Goal: Task Accomplishment & Management: Manage account settings

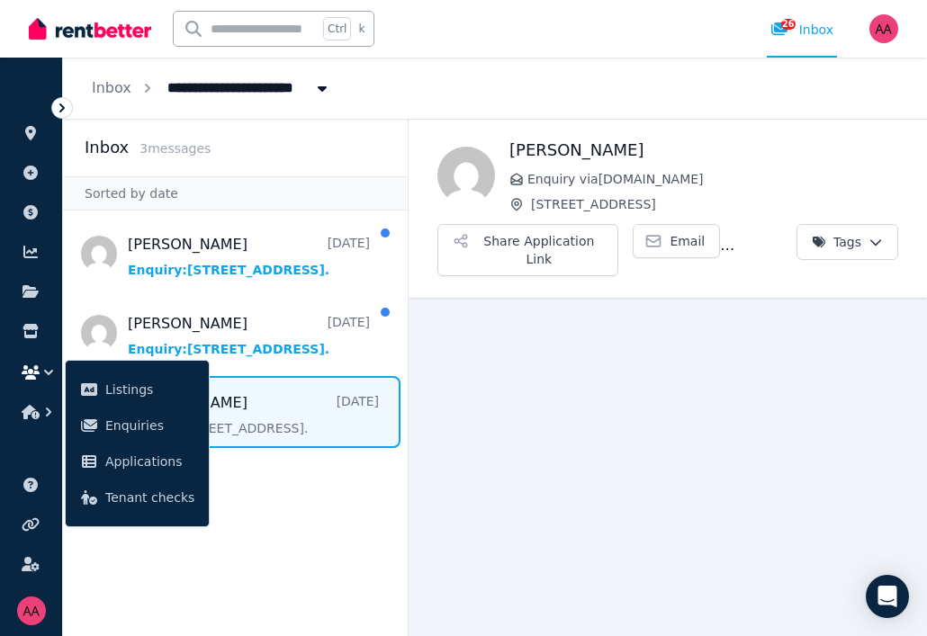
click at [294, 513] on aside "Inbox 3 message s Sorted by date [PERSON_NAME] [DATE] Enquiry: [STREET_ADDRESS]…" at bounding box center [235, 377] width 345 height 517
click at [594, 453] on main "Back [PERSON_NAME] Enquiry via [DOMAIN_NAME] [STREET_ADDRESS] Share Application…" at bounding box center [667, 377] width 518 height 517
click at [27, 138] on icon at bounding box center [31, 133] width 18 height 14
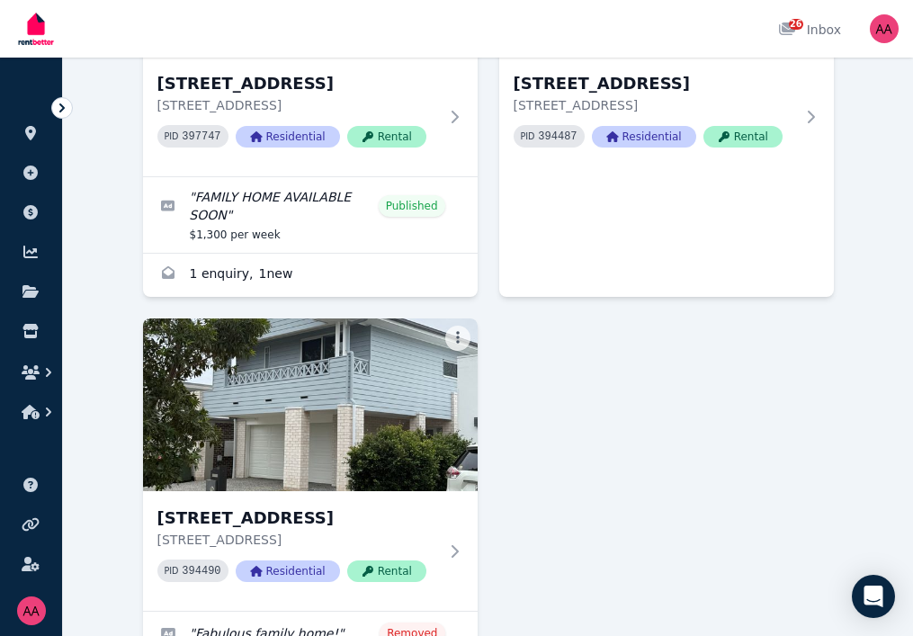
scroll to position [924, 0]
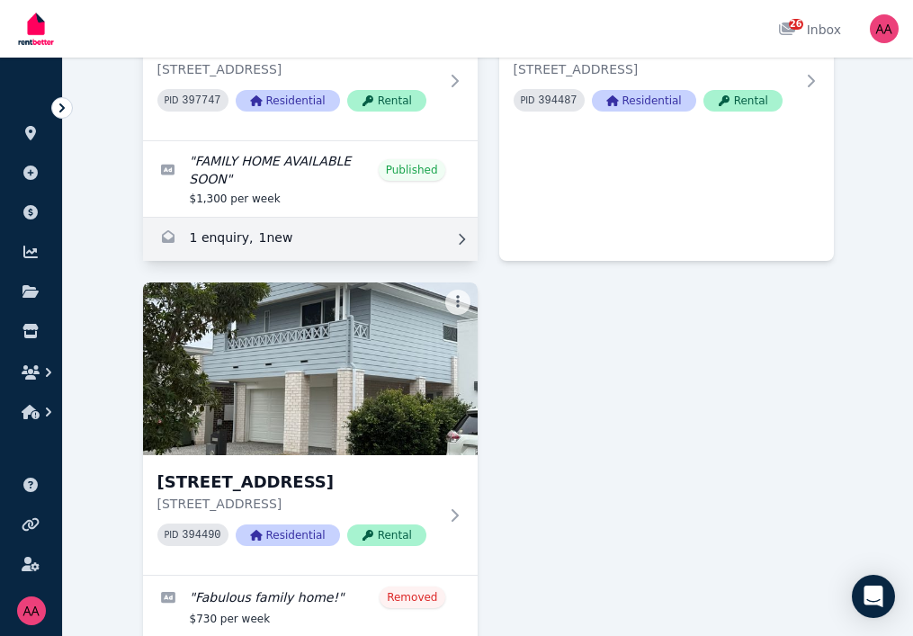
click at [202, 225] on link "Enquiries for 9 Casuarina Ct, Noosaville" at bounding box center [310, 239] width 335 height 43
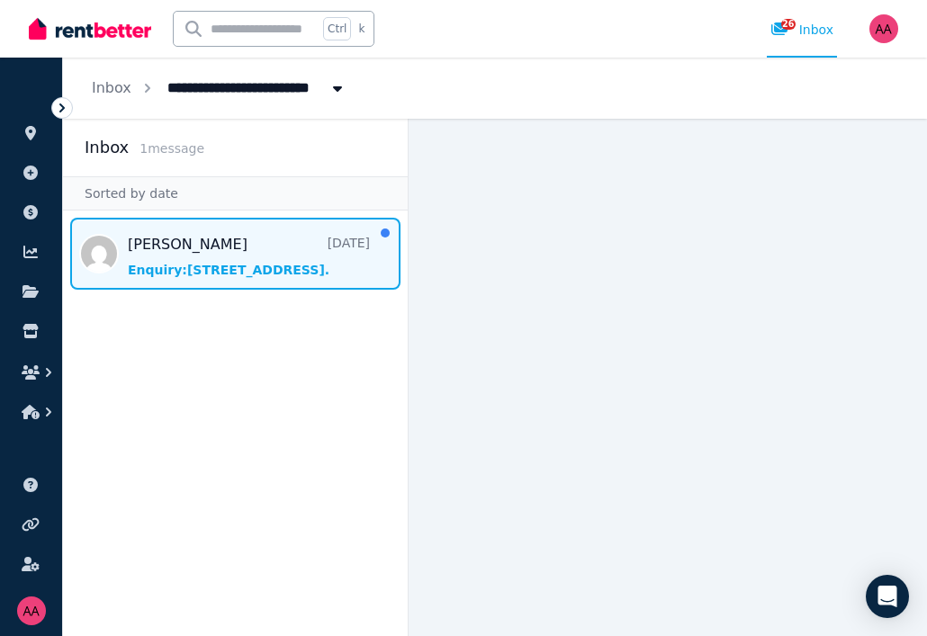
click at [237, 273] on span "Message list" at bounding box center [235, 254] width 345 height 72
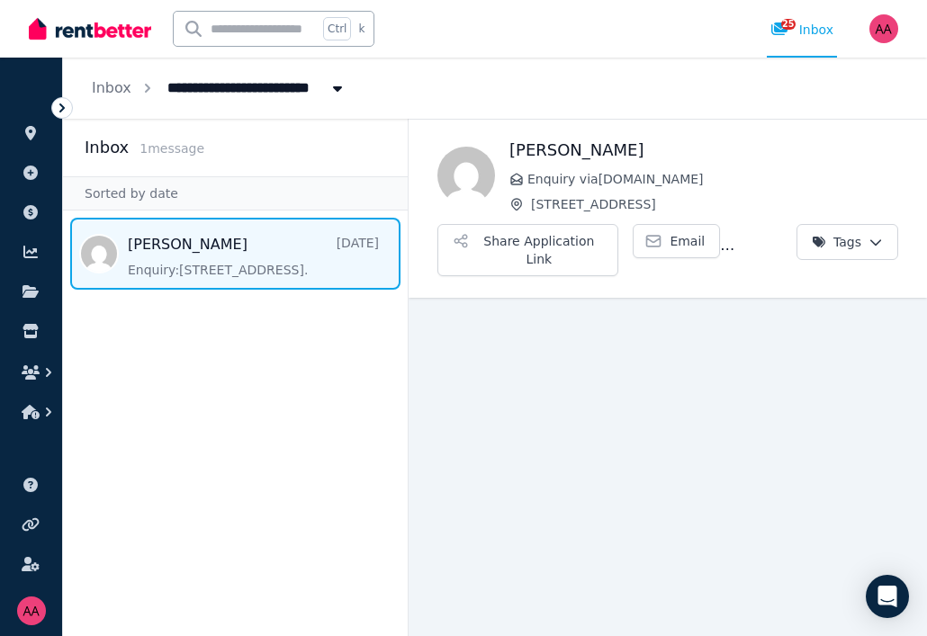
click at [279, 269] on span "Message list" at bounding box center [235, 254] width 345 height 72
click at [529, 244] on button "Share Application Link" at bounding box center [527, 250] width 181 height 52
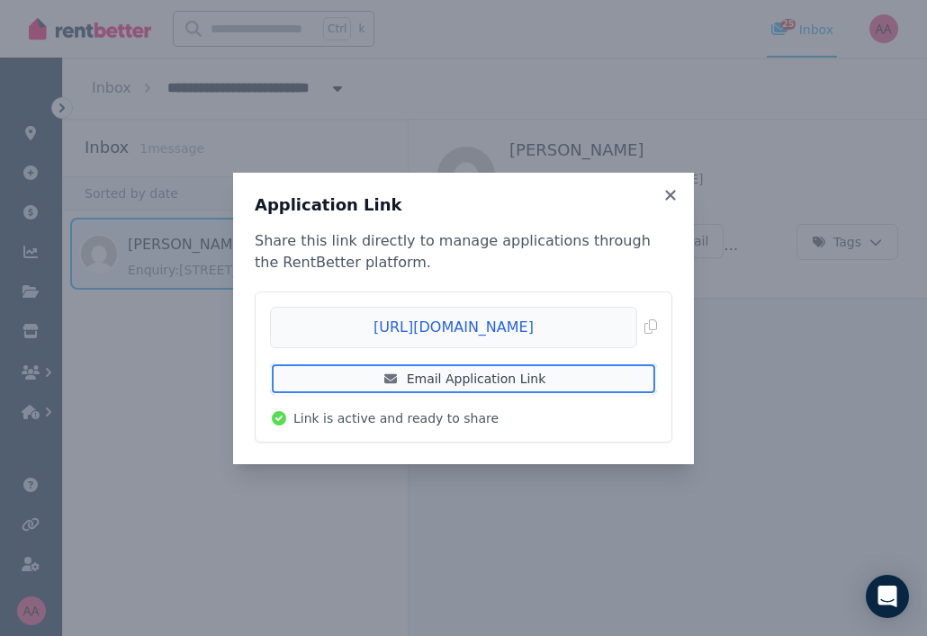
click at [480, 379] on link "Email Application Link" at bounding box center [463, 379] width 387 height 32
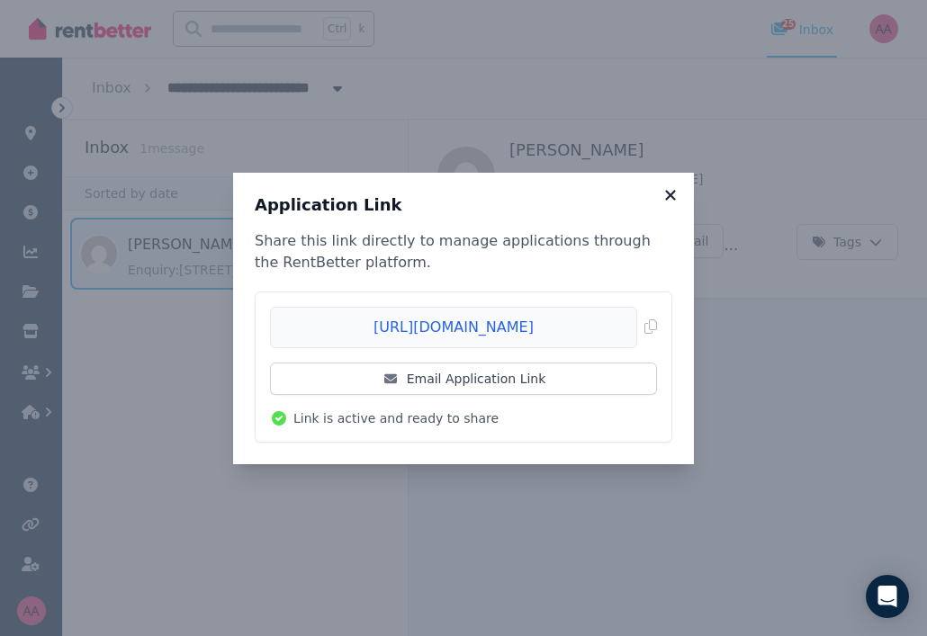
click at [668, 198] on icon at bounding box center [670, 195] width 10 height 10
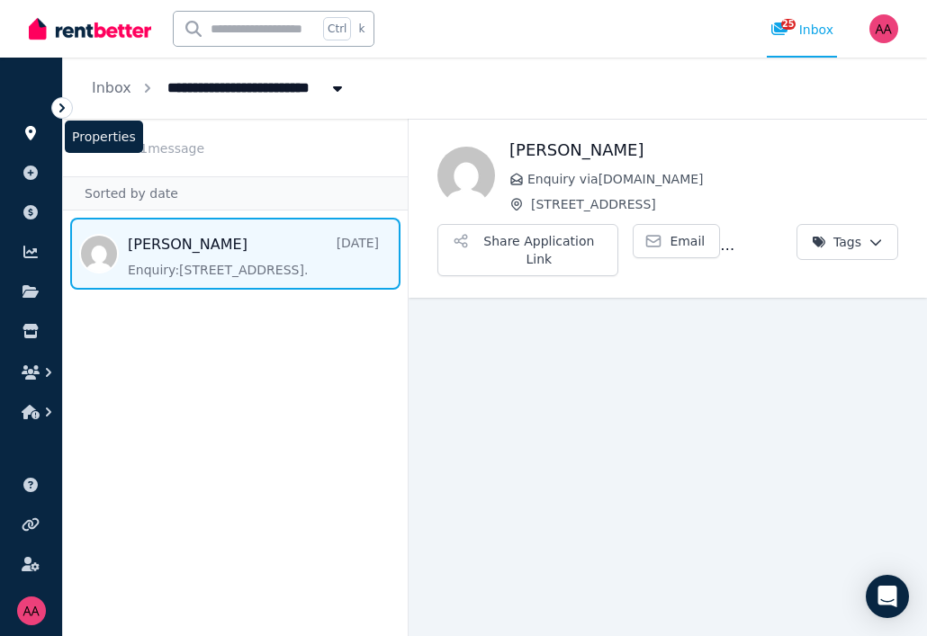
click at [29, 128] on icon at bounding box center [30, 133] width 11 height 14
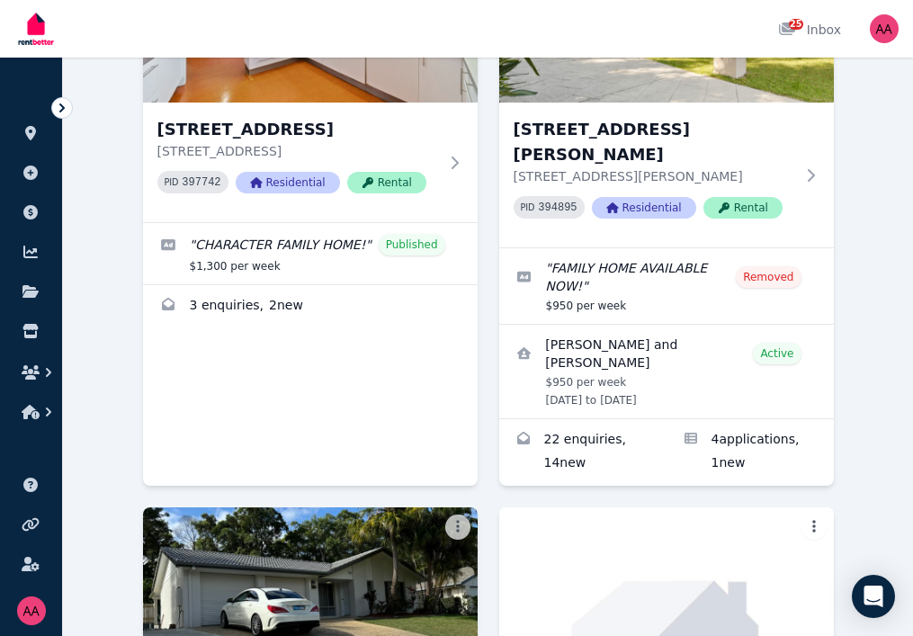
scroll to position [109, 0]
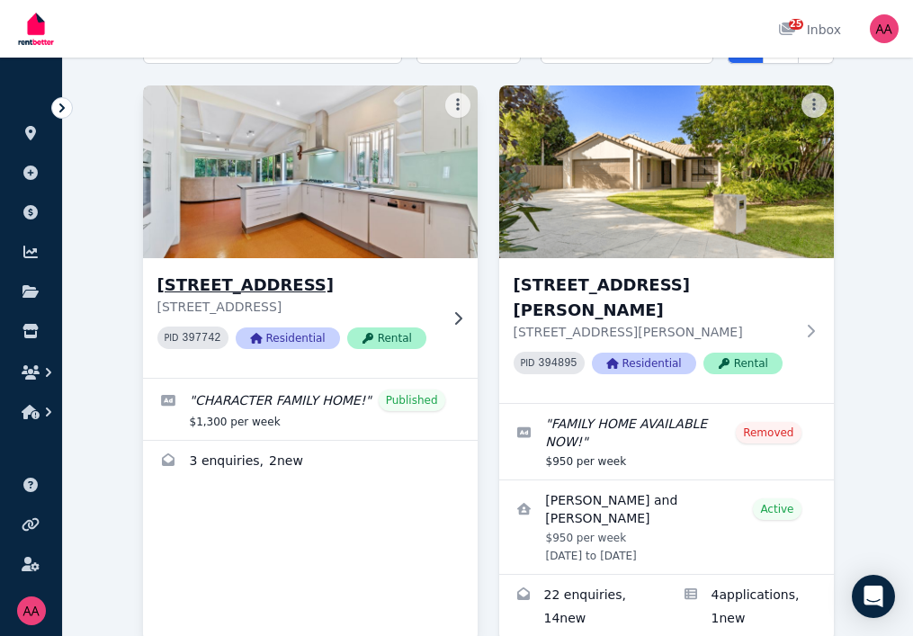
click at [157, 298] on h3 "[STREET_ADDRESS]" at bounding box center [297, 285] width 281 height 25
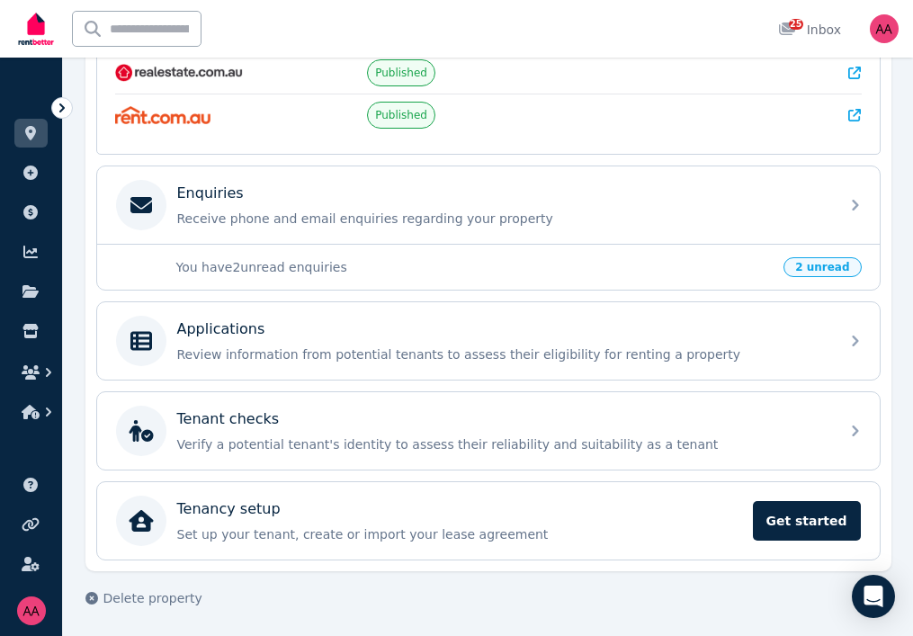
scroll to position [482, 0]
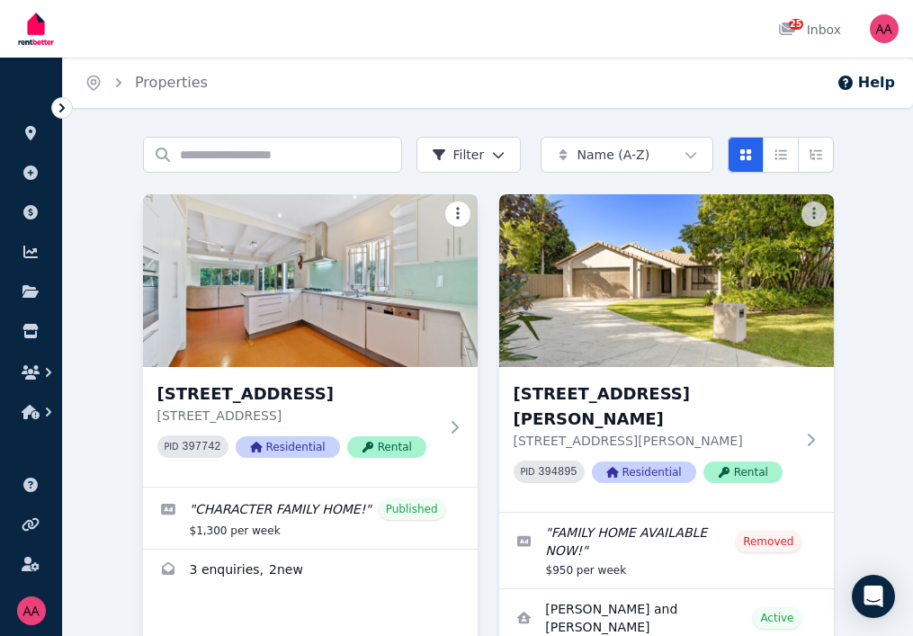
click at [461, 266] on html "Open main menu 25 Inbox Open user menu ORGANISE Properties Add property Payment…" at bounding box center [456, 318] width 913 height 636
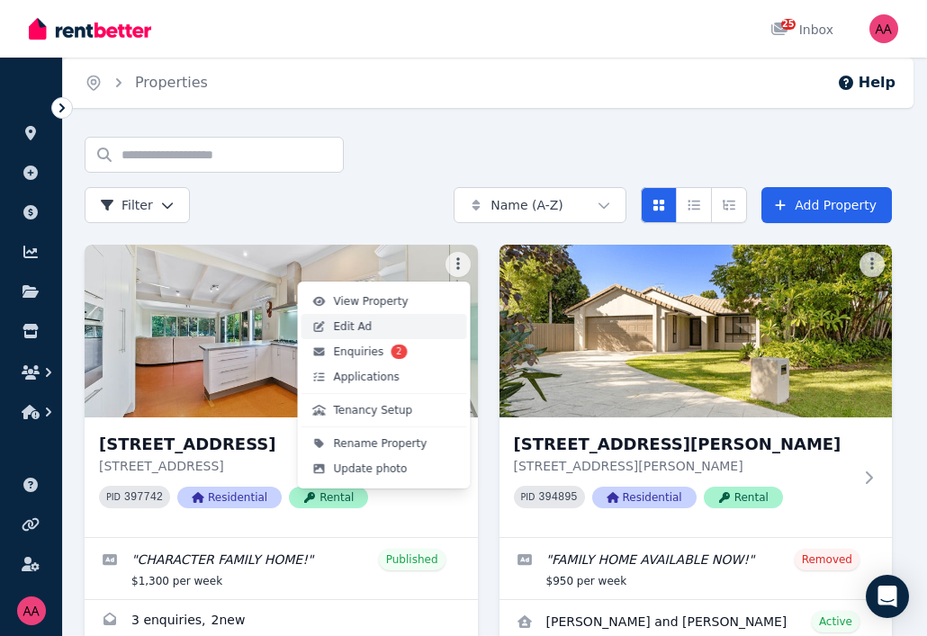
click at [345, 326] on span "Edit Ad" at bounding box center [353, 326] width 39 height 14
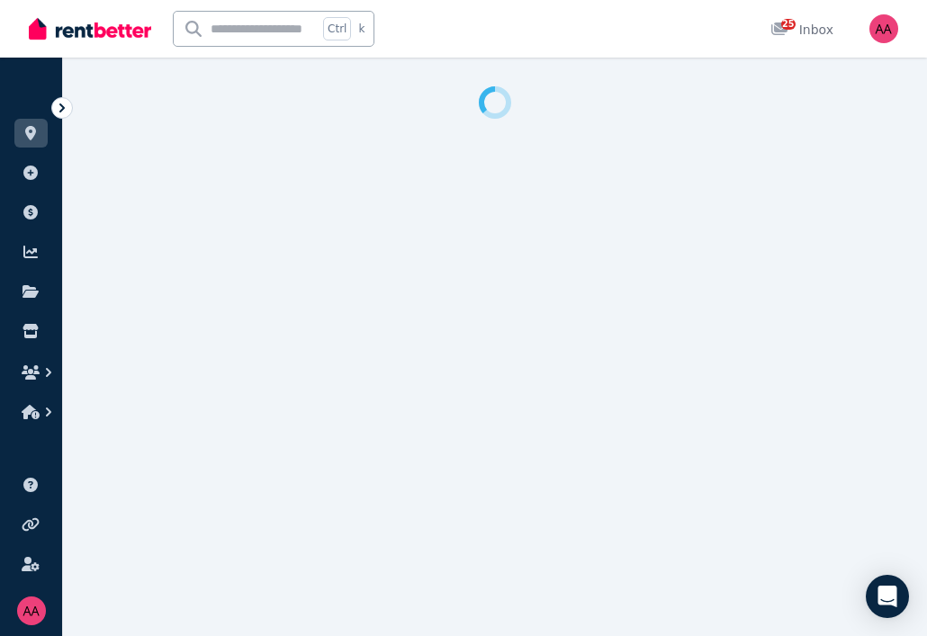
select select "**********"
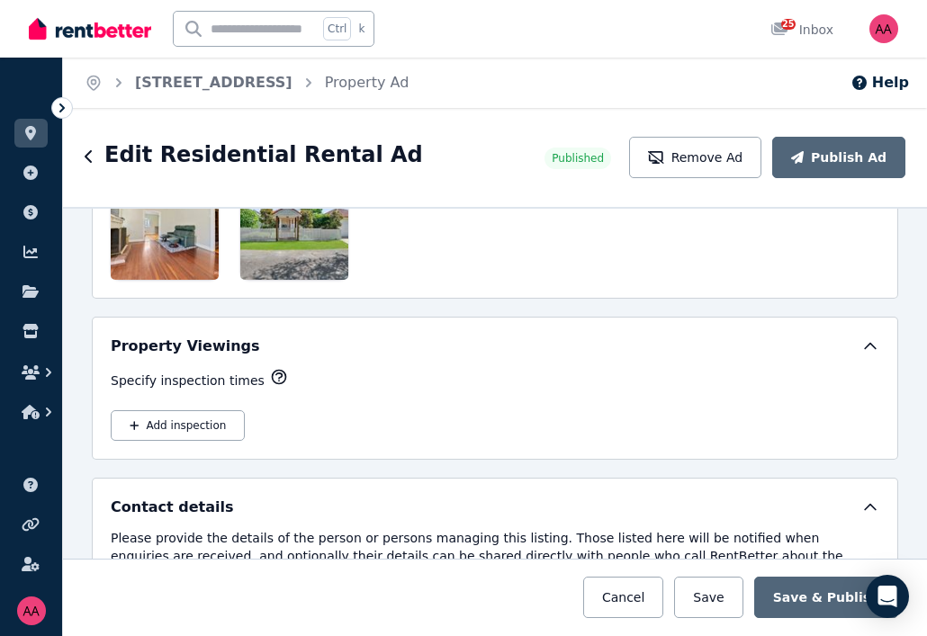
scroll to position [2699, 0]
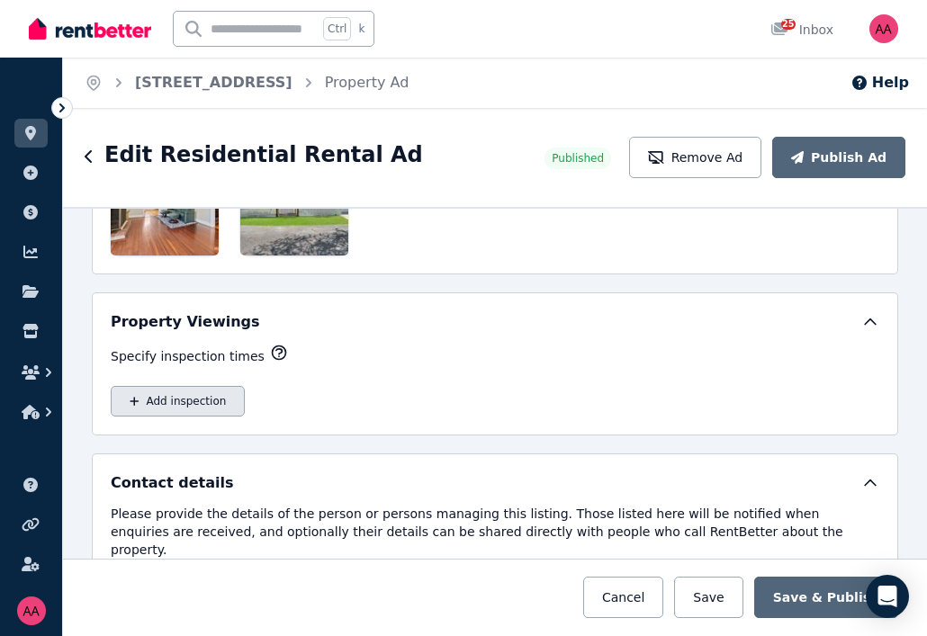
click at [186, 408] on button "Add inspection" at bounding box center [178, 401] width 134 height 31
select select "**"
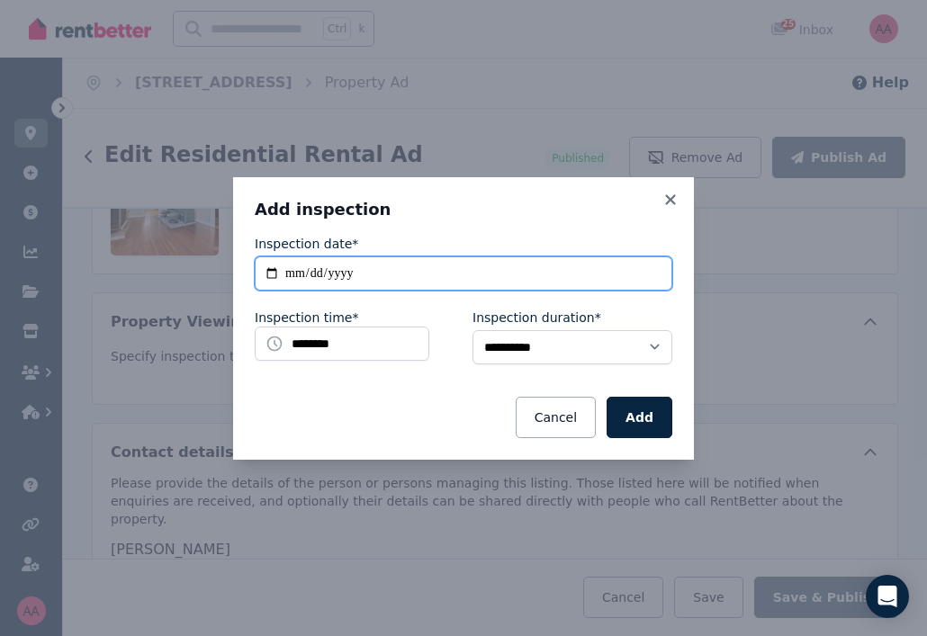
click at [361, 273] on input "**********" at bounding box center [463, 273] width 417 height 34
type input "**********"
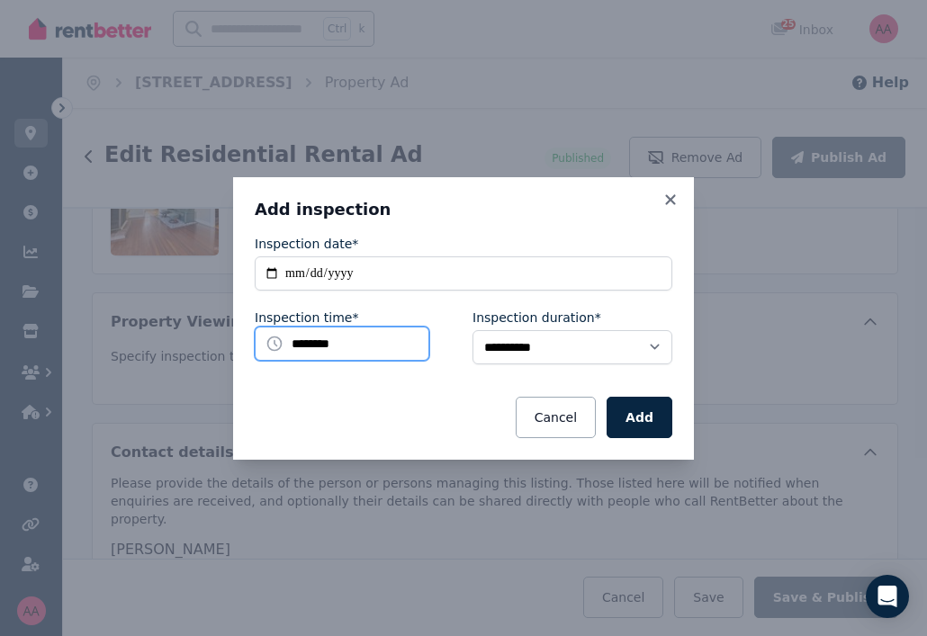
click at [361, 346] on input "********" at bounding box center [342, 344] width 175 height 34
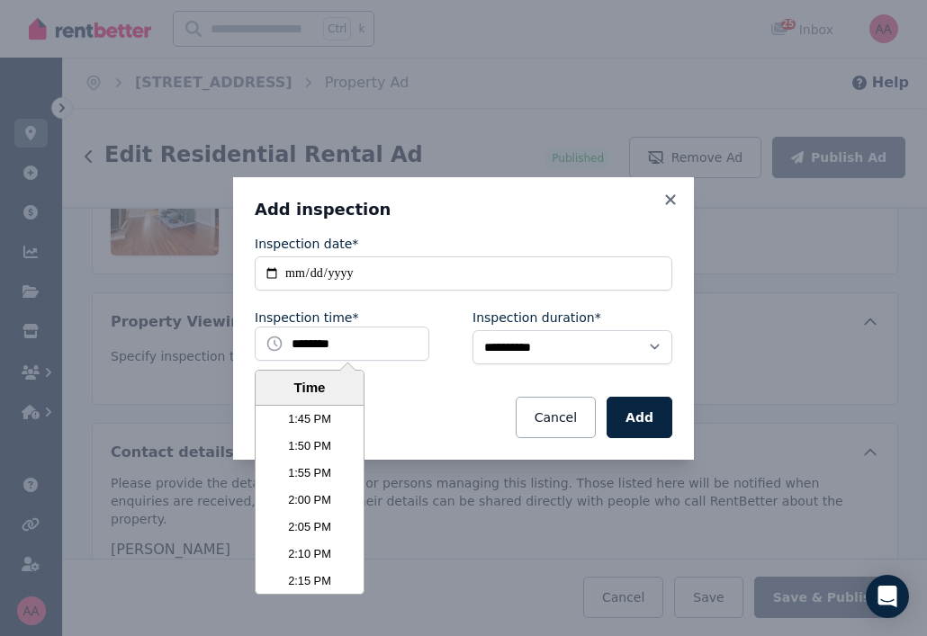
scroll to position [4461, 0]
click at [304, 488] on li "2:00 PM" at bounding box center [309, 492] width 108 height 27
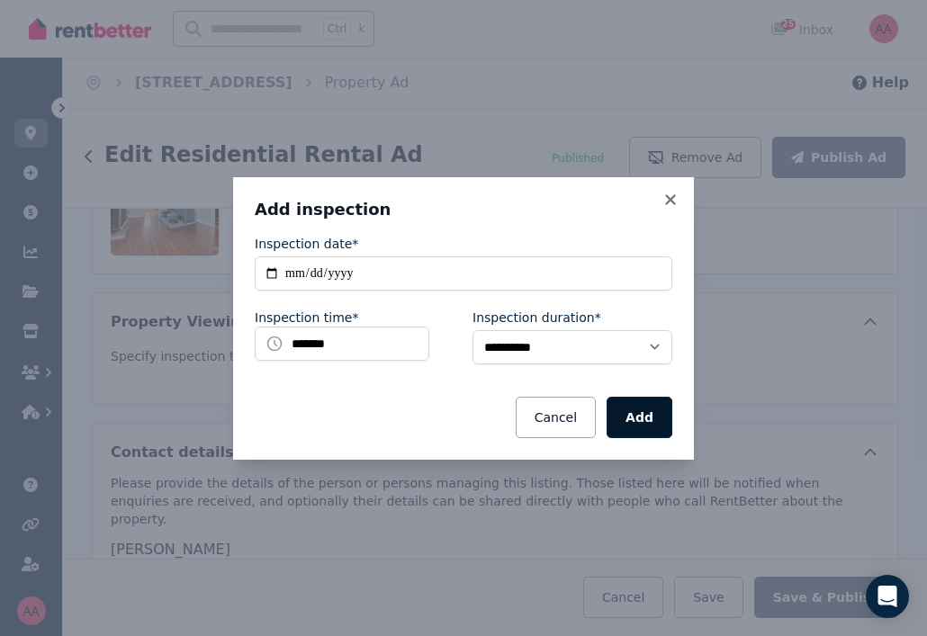
click at [648, 425] on button "Add" at bounding box center [639, 417] width 66 height 41
